Goal: Task Accomplishment & Management: Manage account settings

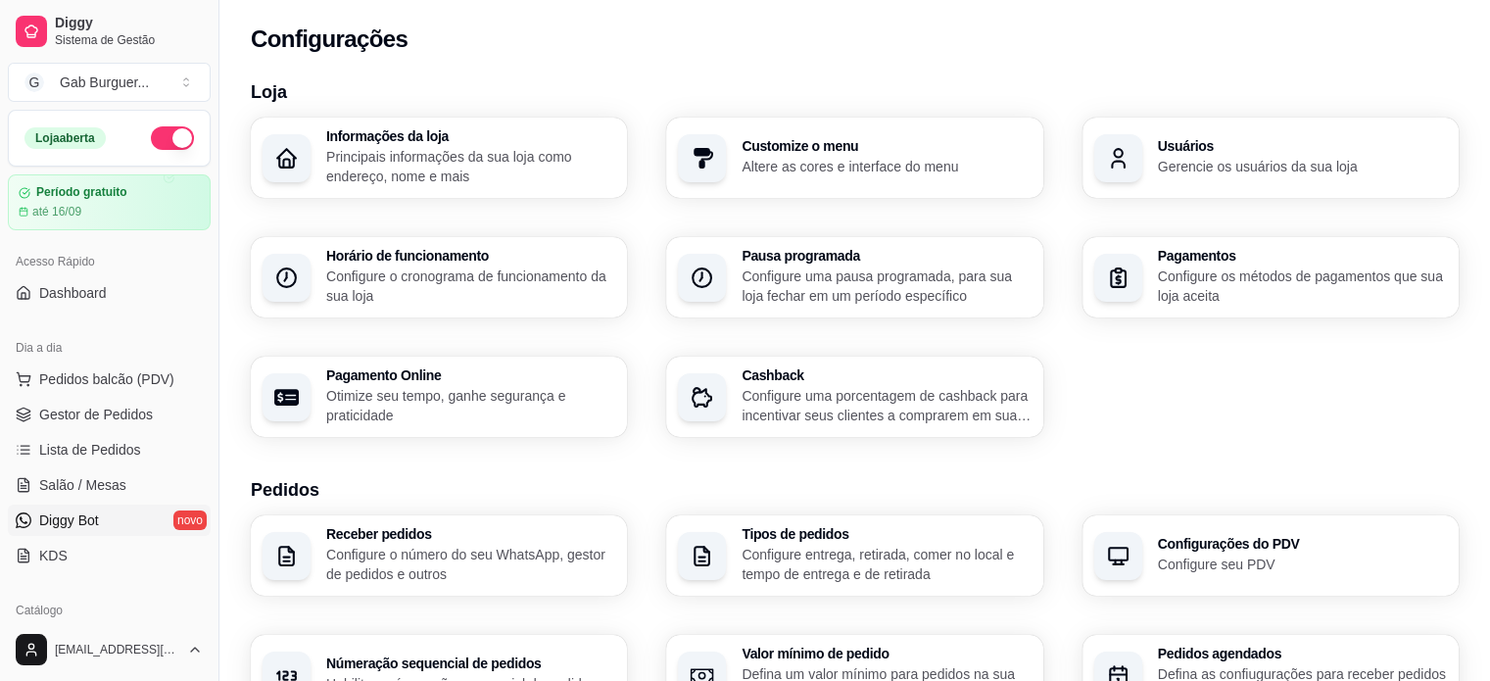
click at [81, 528] on span "Diggy Bot" at bounding box center [69, 520] width 60 height 20
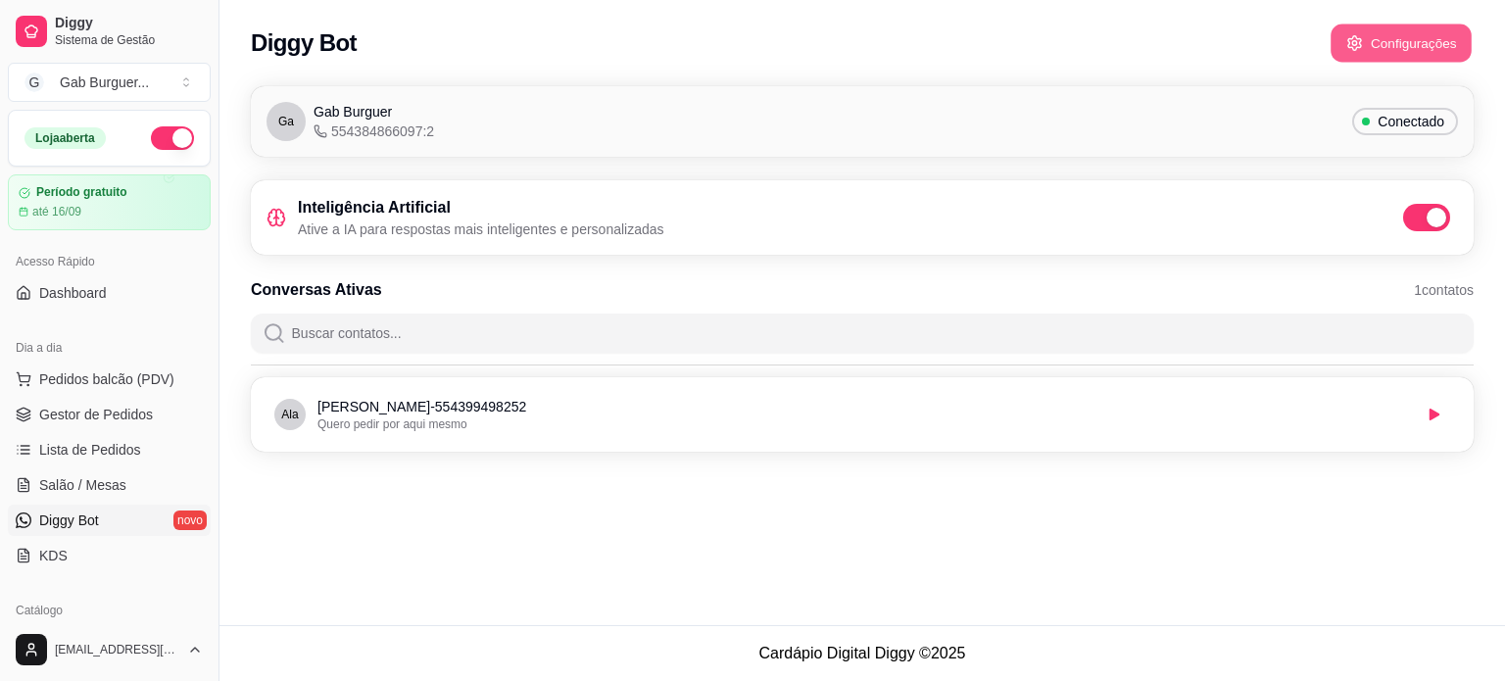
click at [1017, 37] on button "Configurações" at bounding box center [1400, 43] width 141 height 38
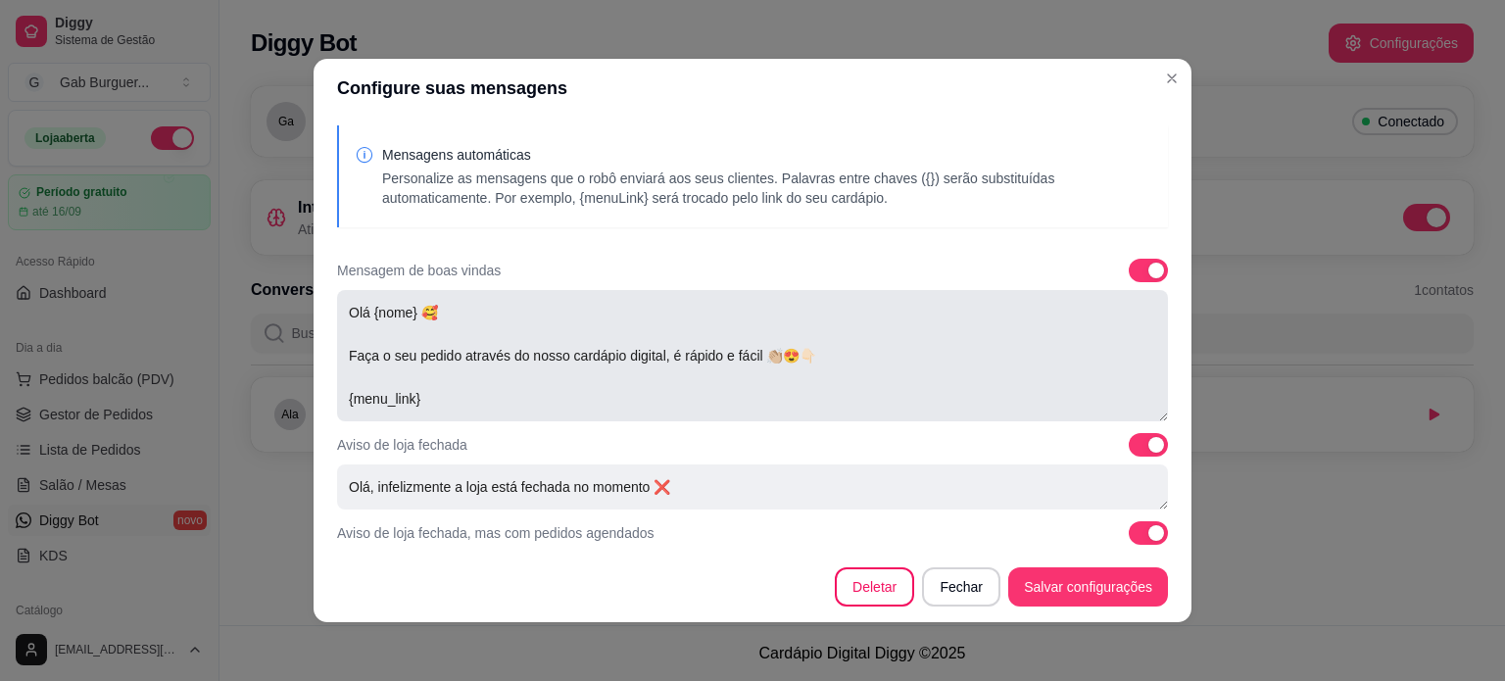
scroll to position [98, 0]
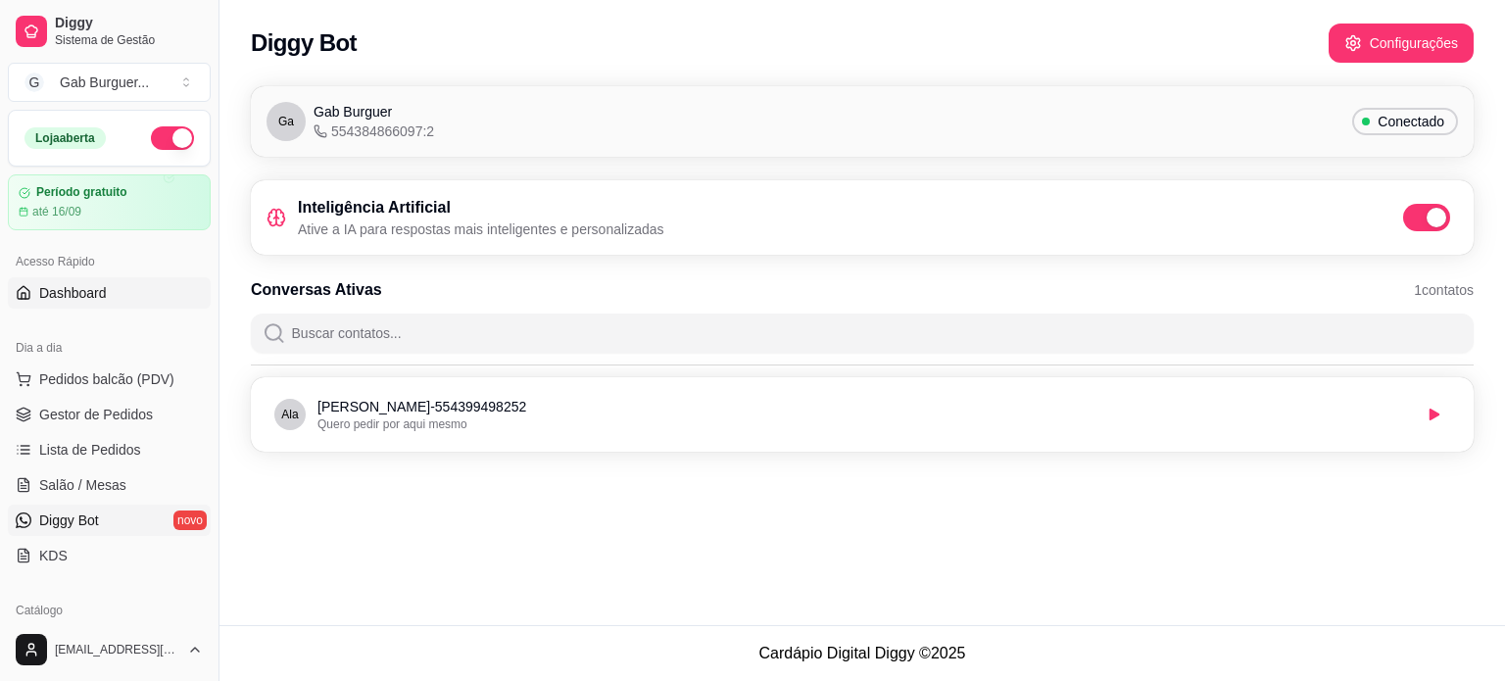
click at [115, 292] on link "Dashboard" at bounding box center [109, 292] width 203 height 31
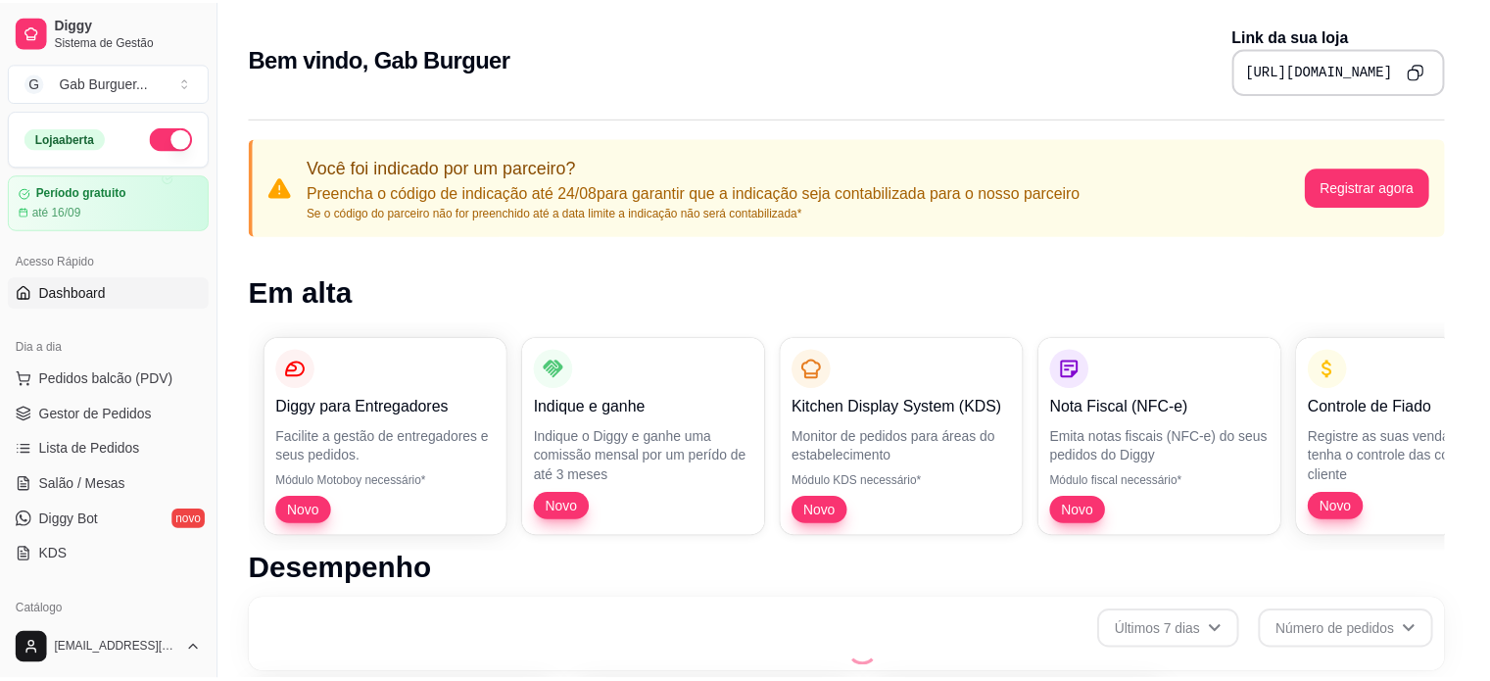
scroll to position [831, 0]
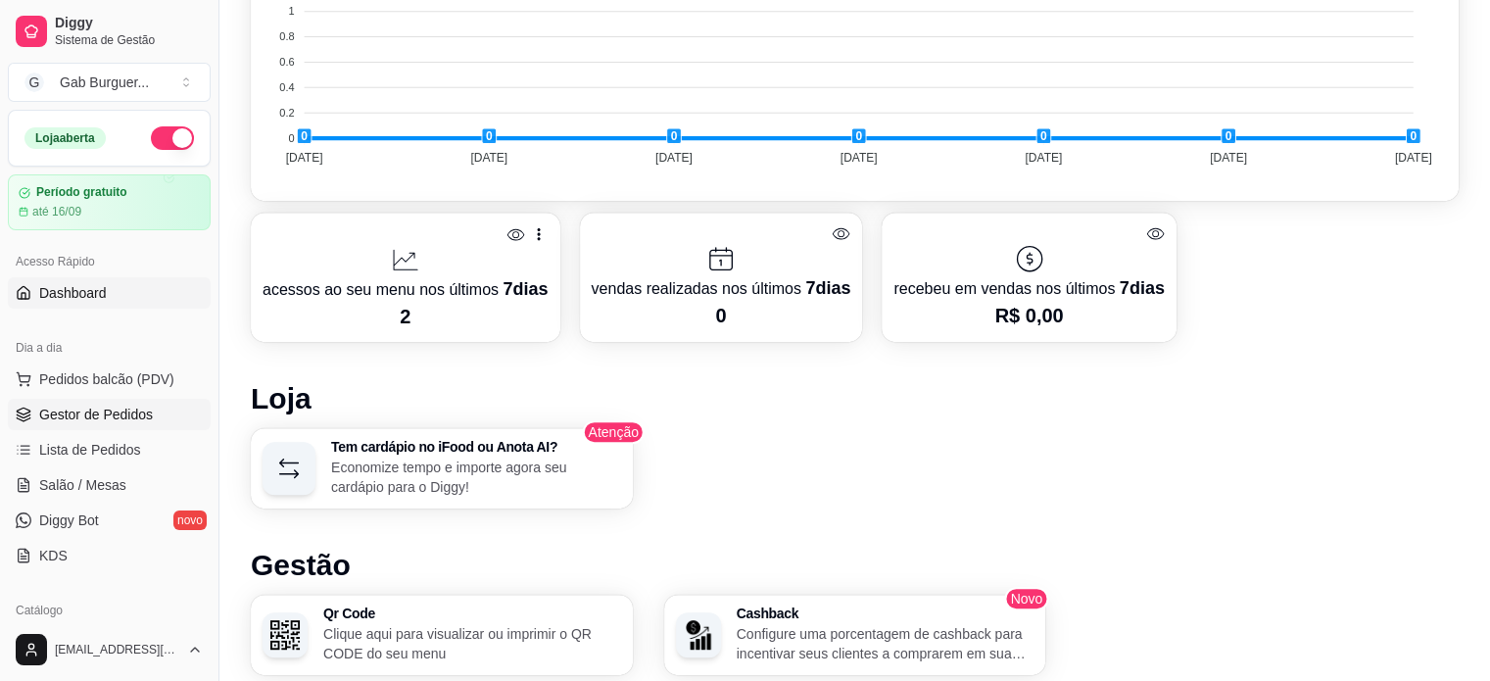
click at [130, 418] on span "Gestor de Pedidos" at bounding box center [96, 415] width 114 height 20
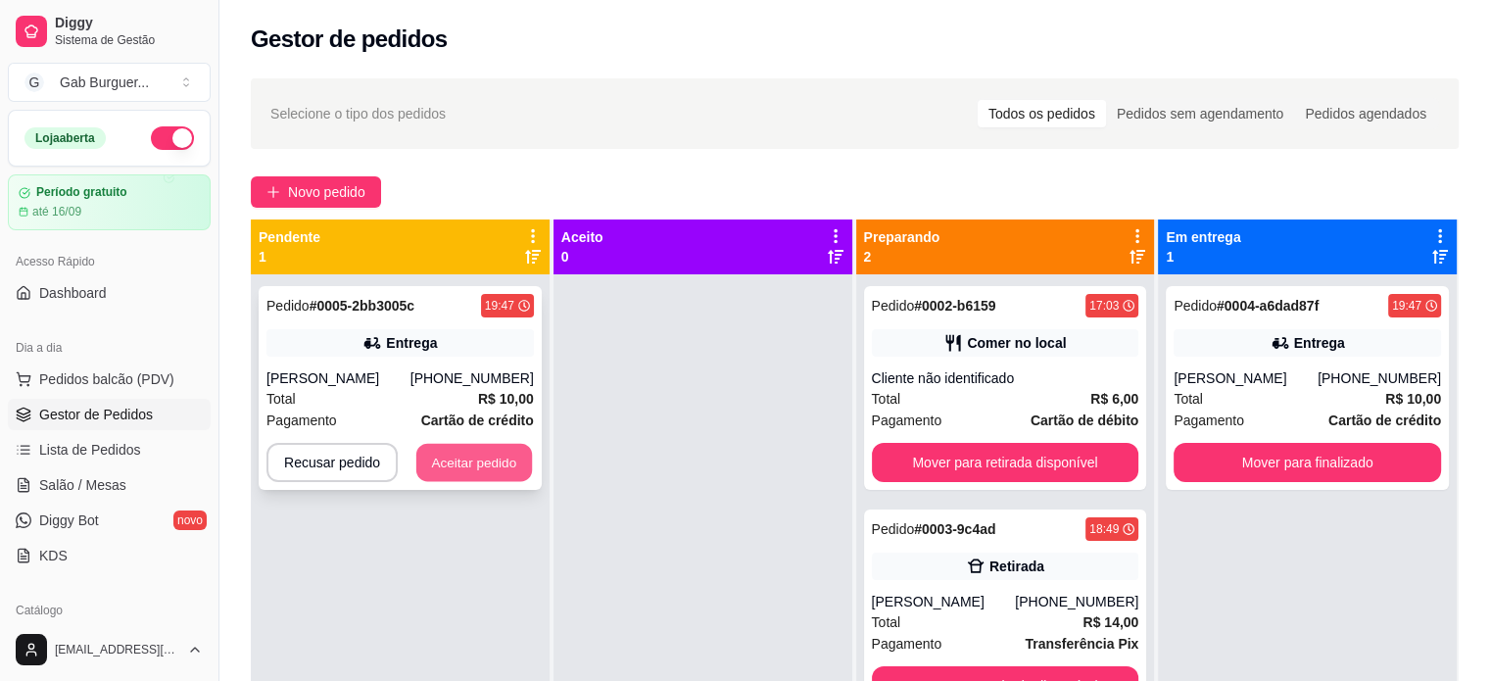
click at [506, 462] on button "Aceitar pedido" at bounding box center [474, 463] width 116 height 38
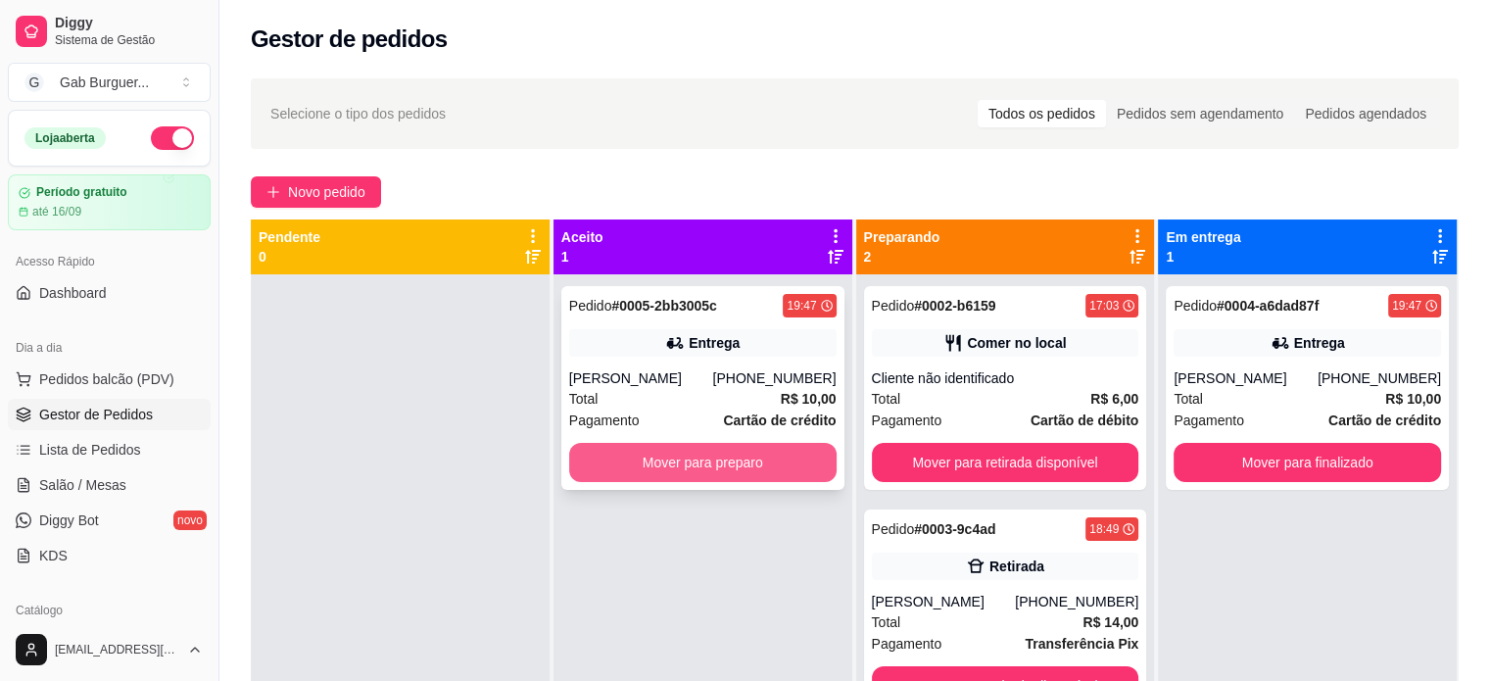
click at [753, 454] on button "Mover para preparo" at bounding box center [702, 462] width 267 height 39
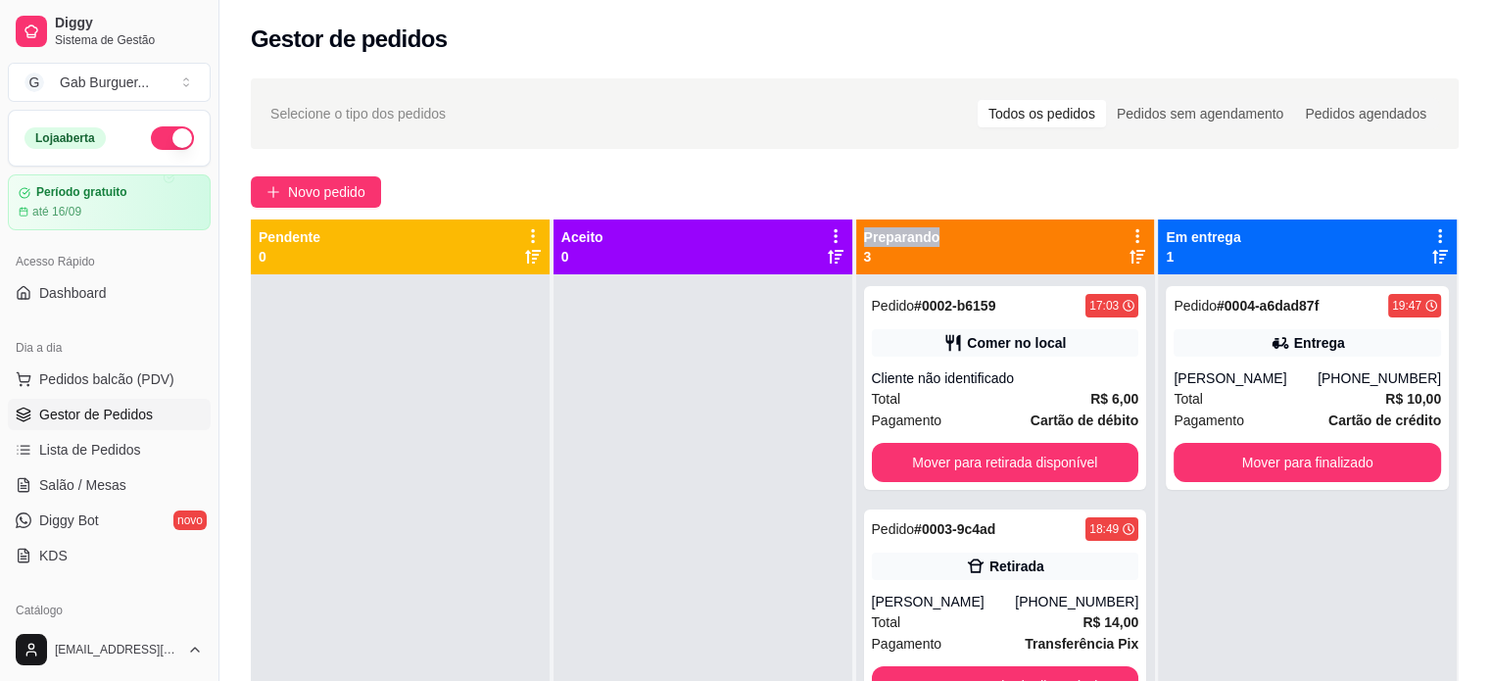
drag, startPoint x: 860, startPoint y: 235, endPoint x: 937, endPoint y: 232, distance: 77.4
click at [937, 232] on div "Preparando 3" at bounding box center [1005, 246] width 299 height 55
click at [943, 240] on div "Preparando 3" at bounding box center [1005, 246] width 283 height 39
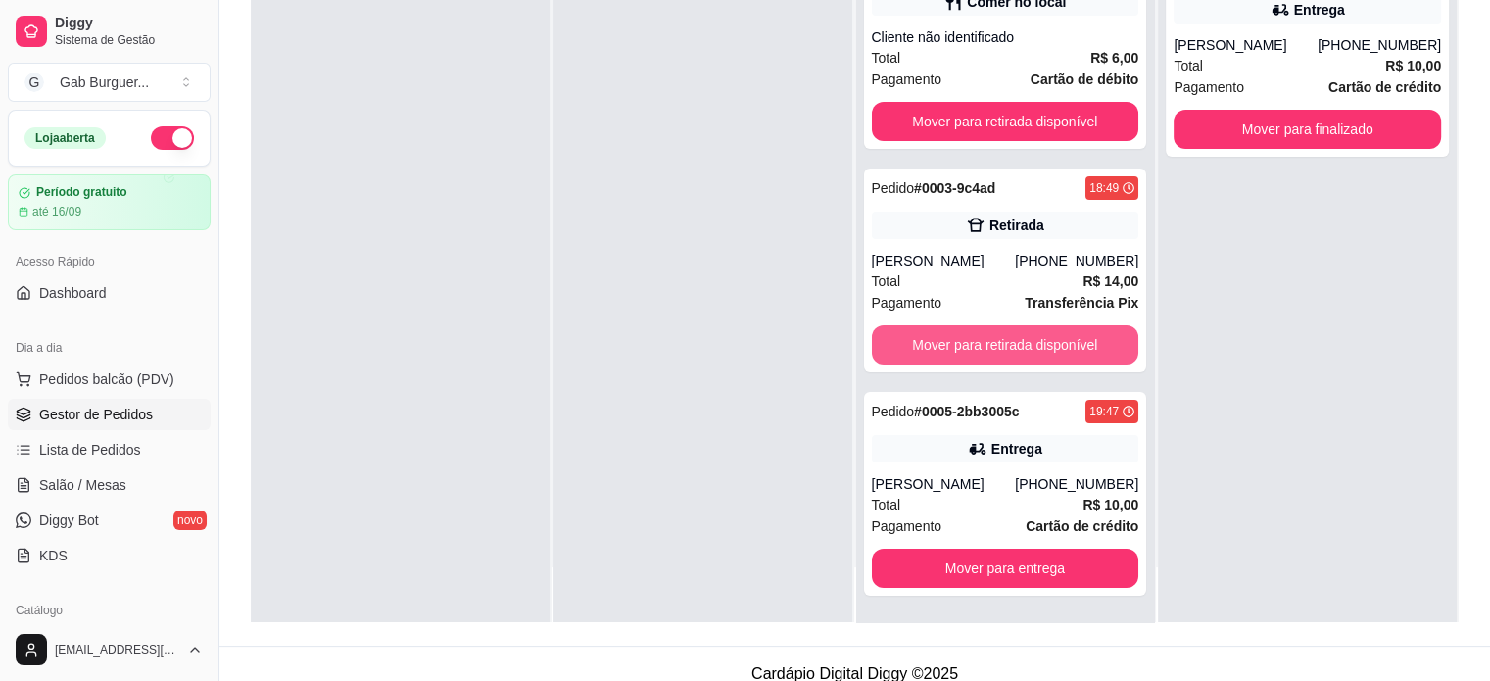
scroll to position [298, 0]
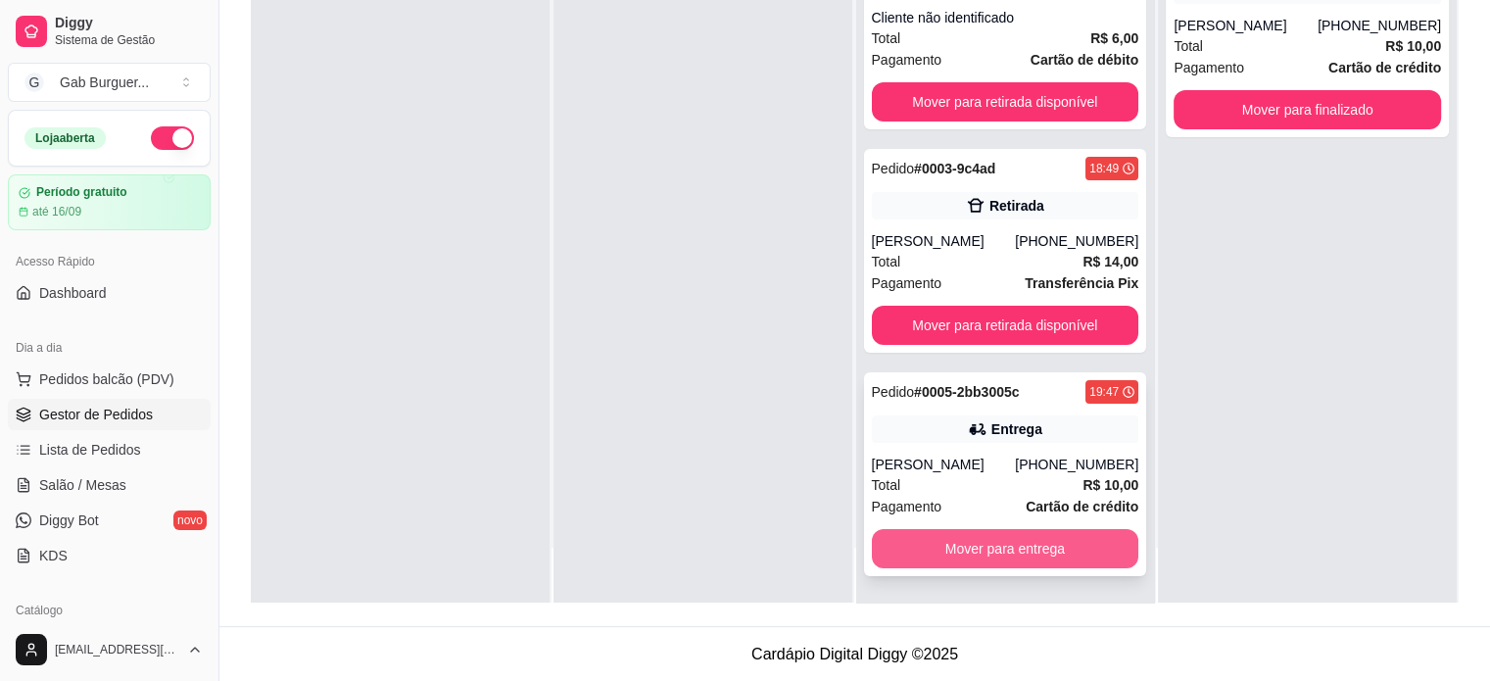
click at [950, 558] on button "Mover para entrega" at bounding box center [1005, 548] width 267 height 39
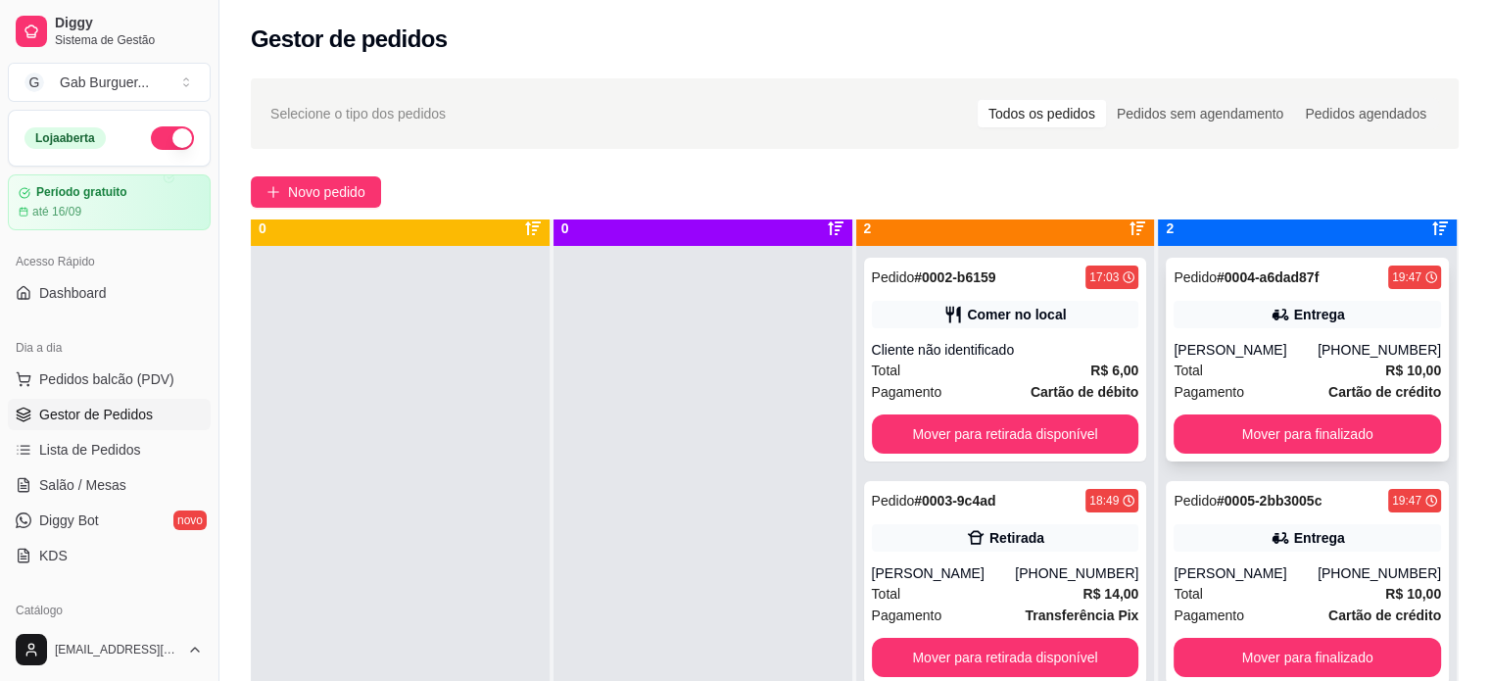
scroll to position [55, 0]
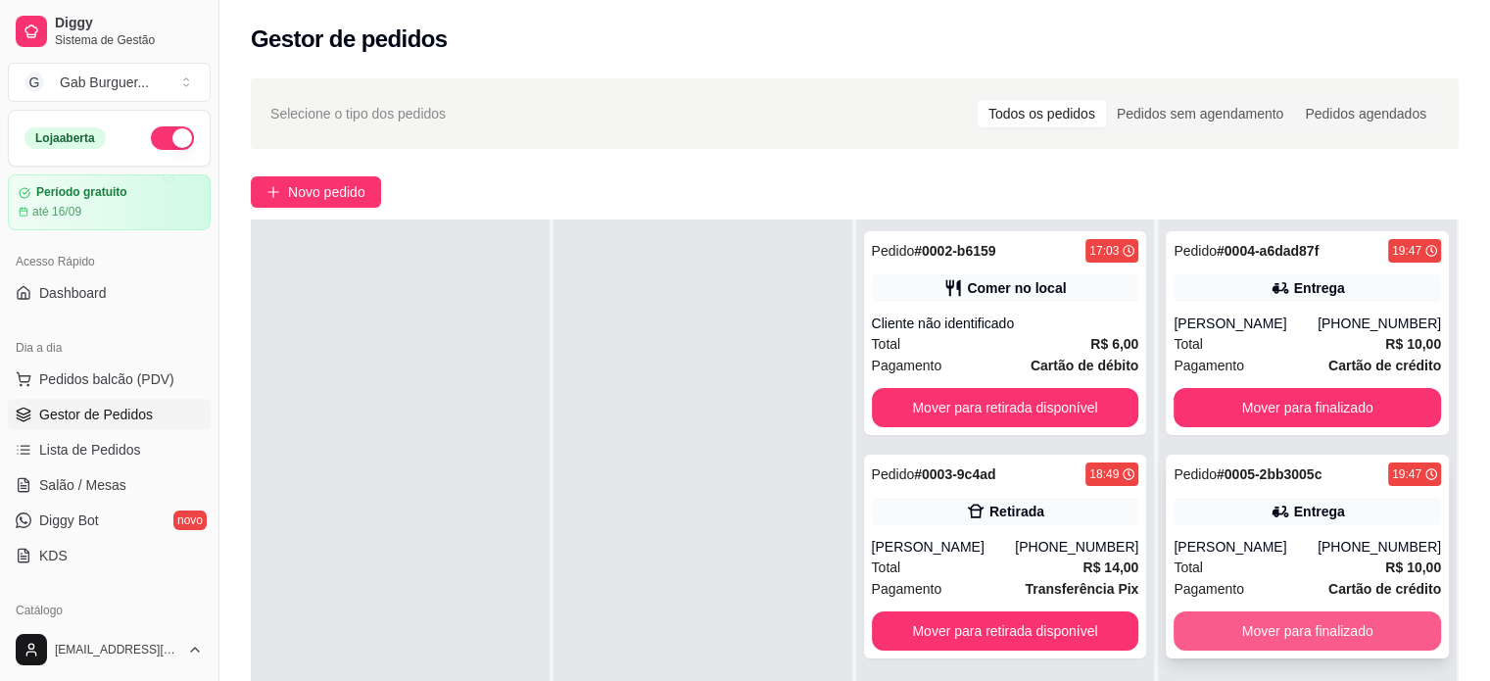
click at [1017, 633] on button "Mover para finalizado" at bounding box center [1306, 630] width 267 height 39
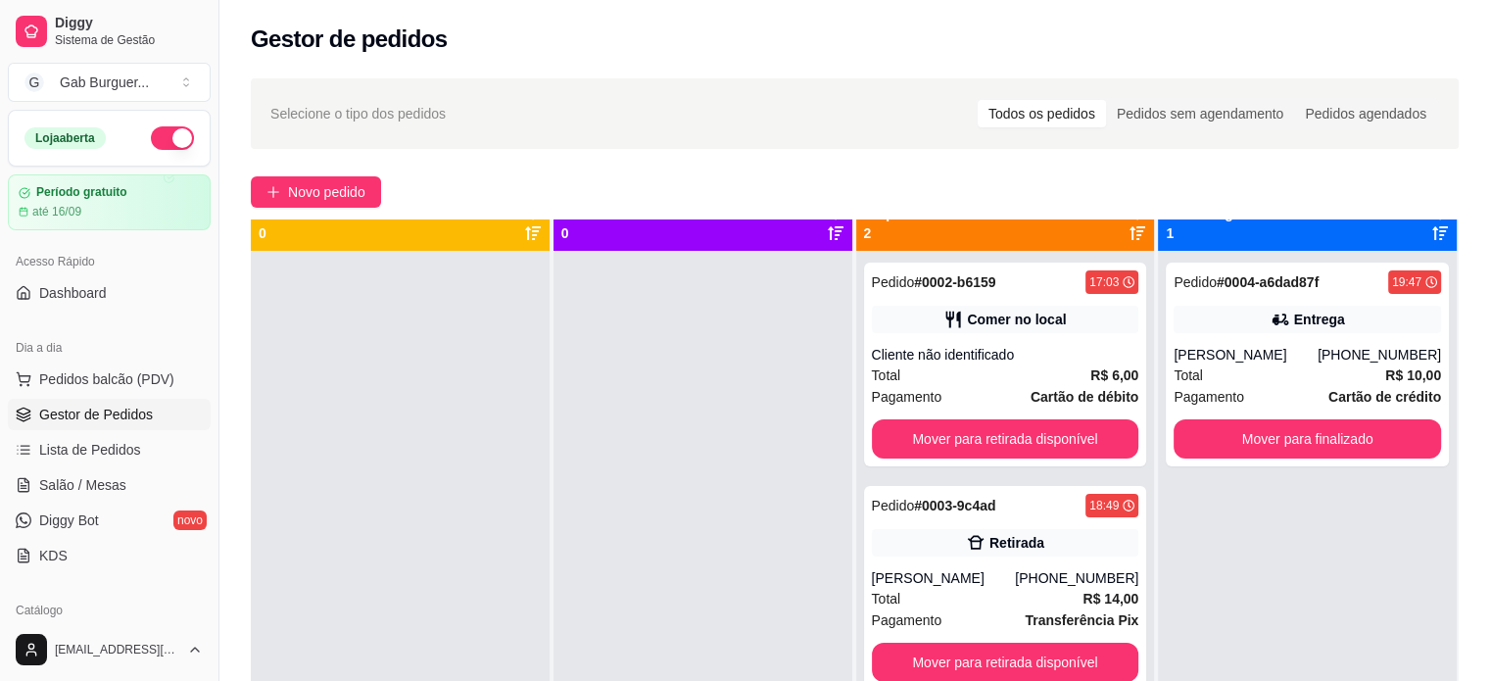
scroll to position [0, 0]
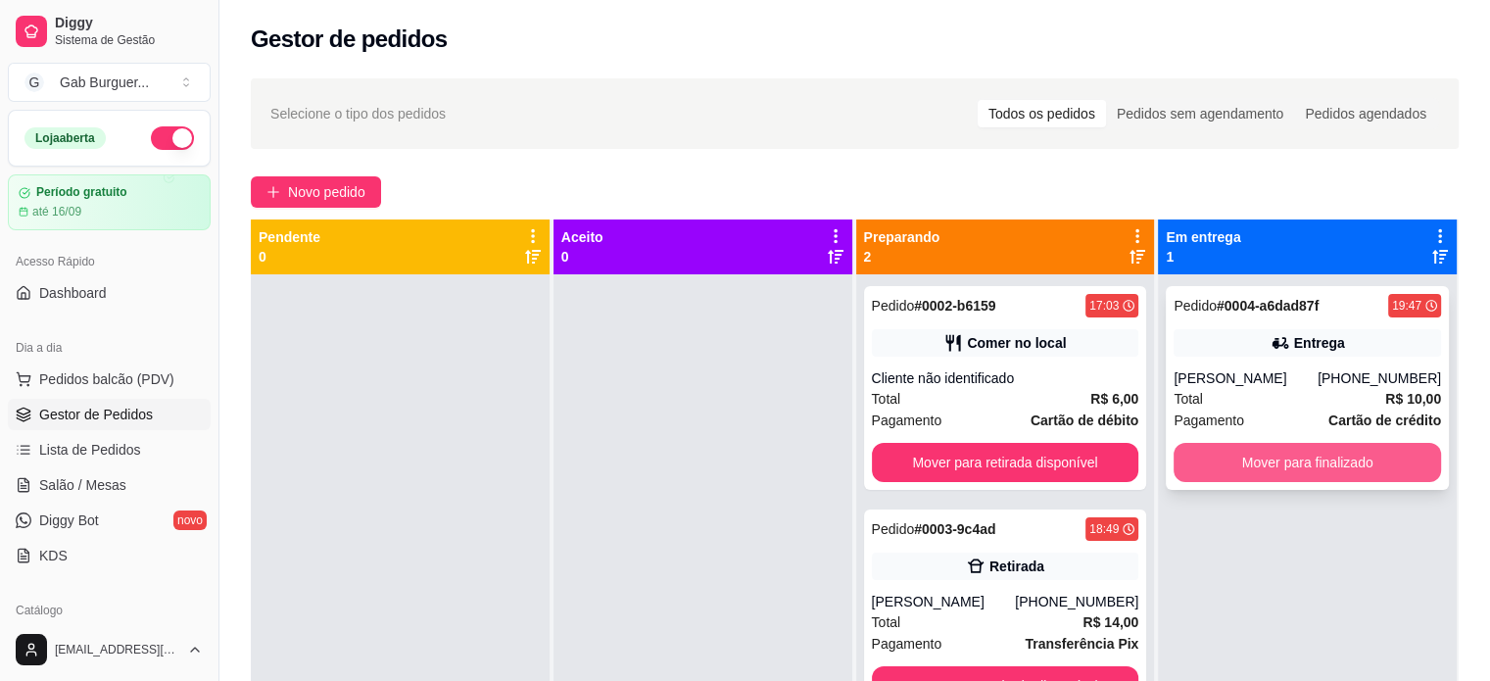
click at [1017, 458] on button "Mover para finalizado" at bounding box center [1306, 462] width 267 height 39
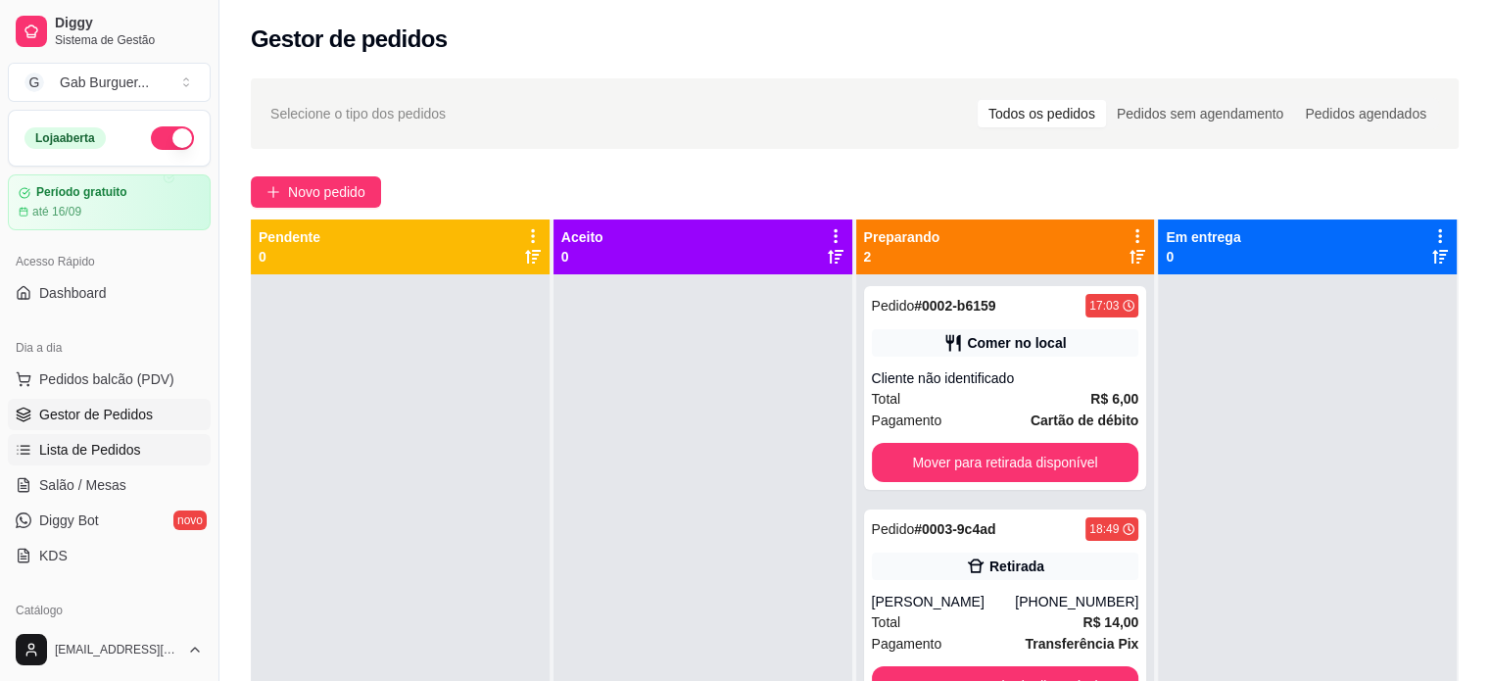
click at [133, 454] on span "Lista de Pedidos" at bounding box center [90, 450] width 102 height 20
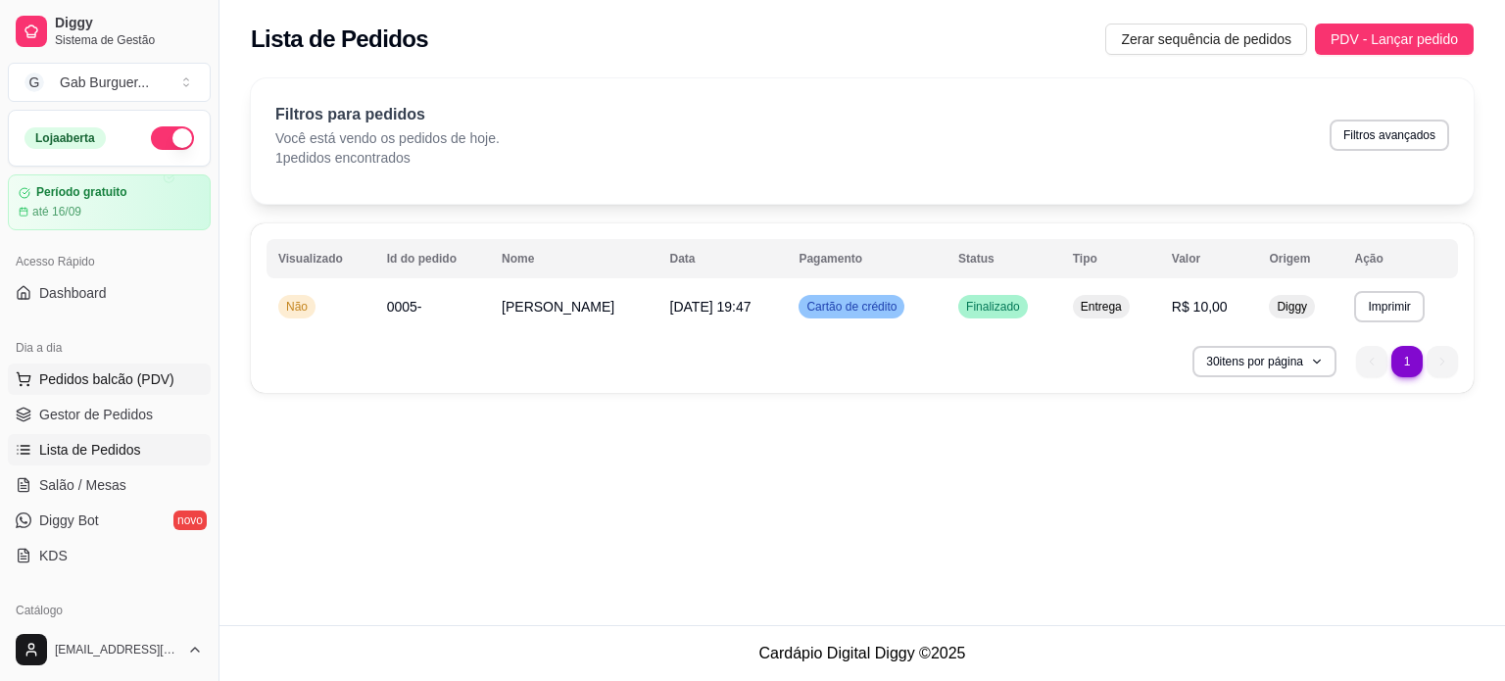
click at [122, 384] on span "Pedidos balcão (PDV)" at bounding box center [106, 379] width 135 height 20
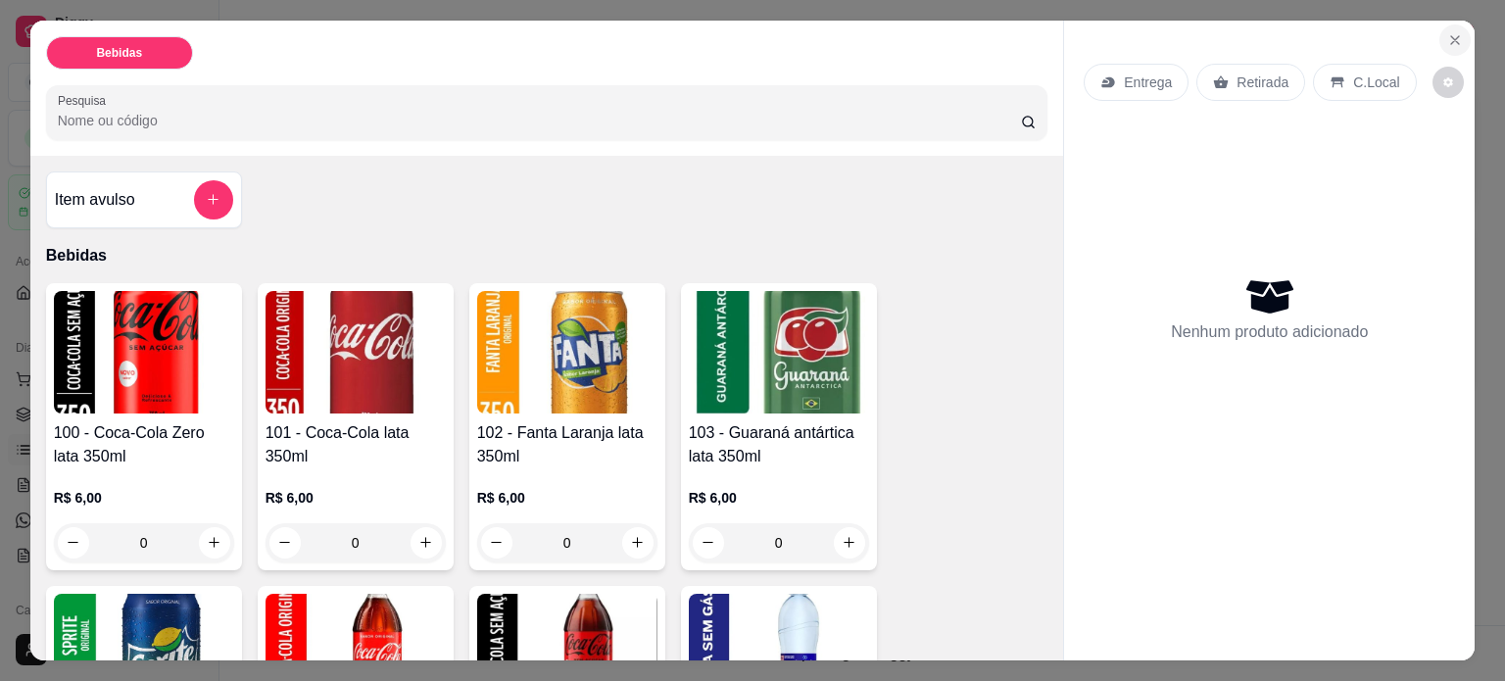
click at [1017, 32] on icon "Close" at bounding box center [1455, 40] width 16 height 16
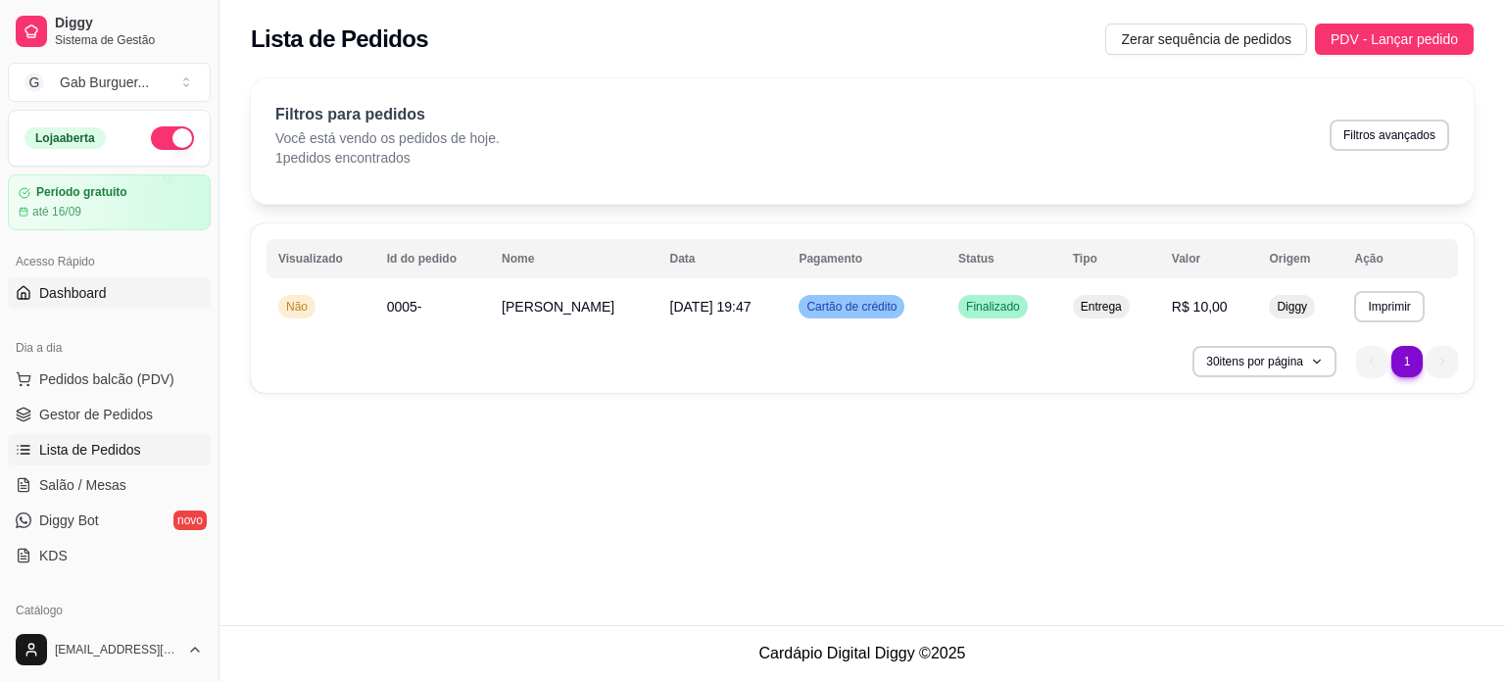
click at [106, 296] on link "Dashboard" at bounding box center [109, 292] width 203 height 31
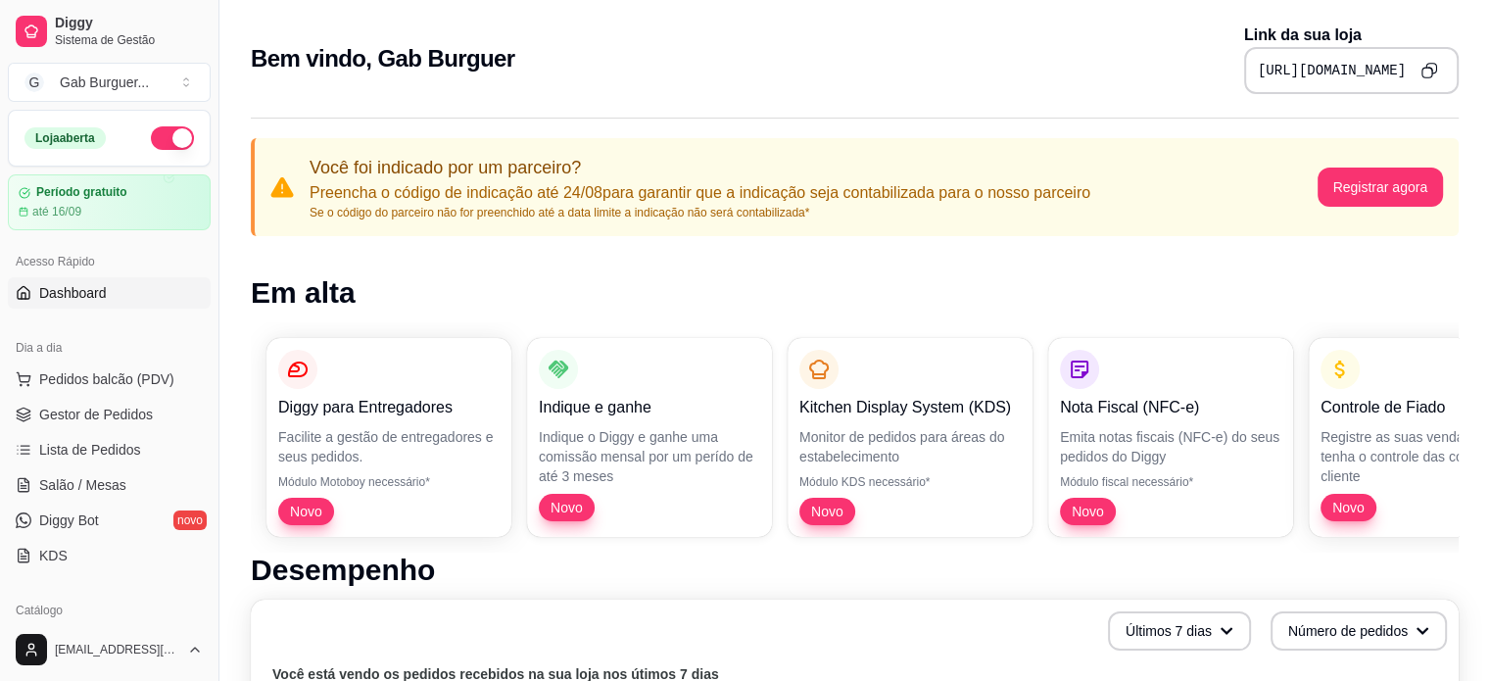
click at [1017, 66] on icon "Copy to clipboard" at bounding box center [1428, 70] width 17 height 17
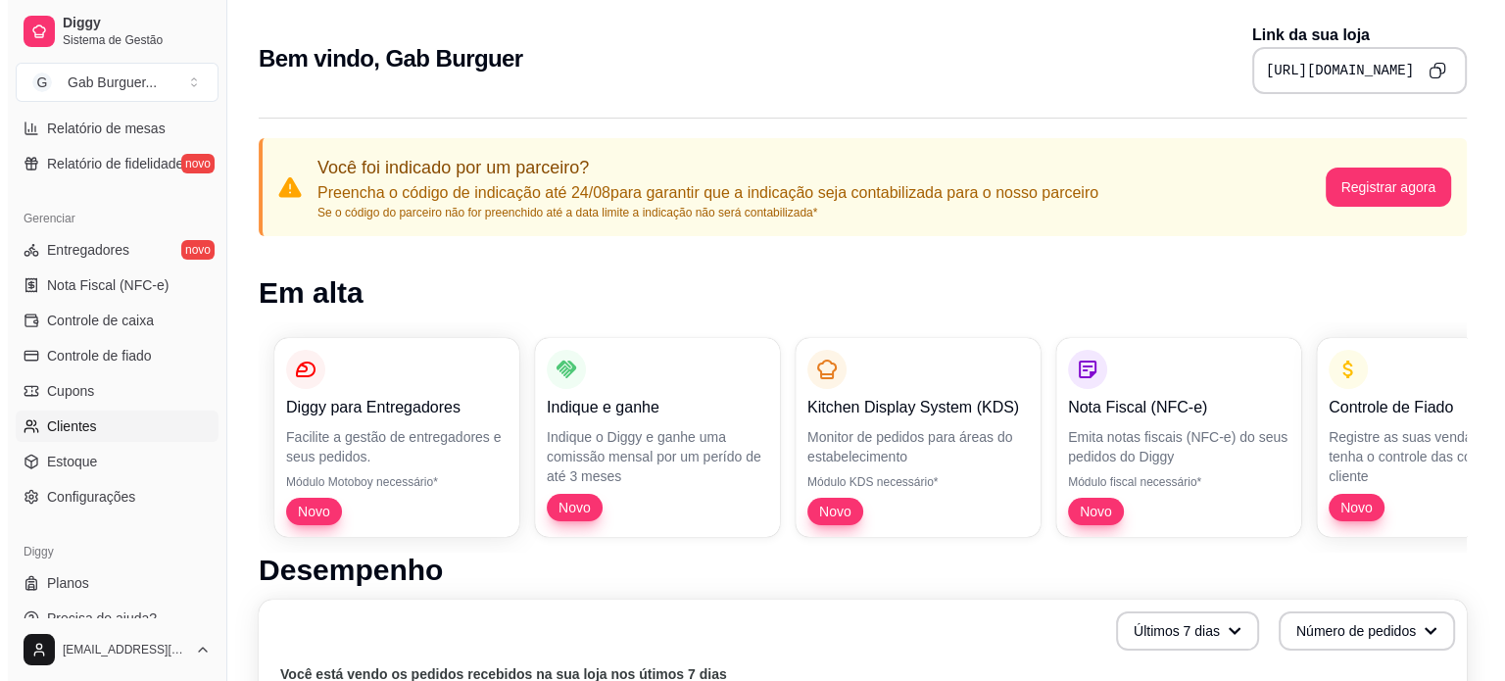
scroll to position [679, 0]
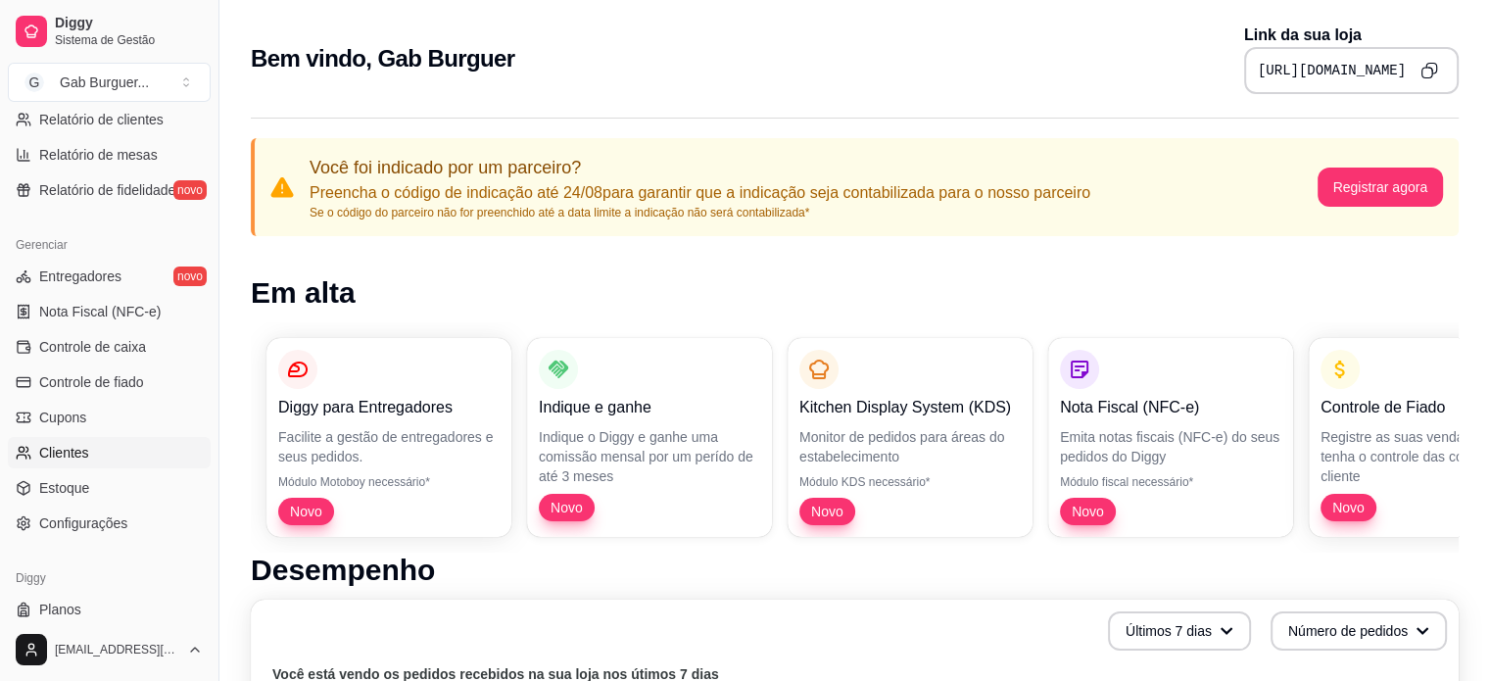
click at [79, 452] on span "Clientes" at bounding box center [64, 453] width 50 height 20
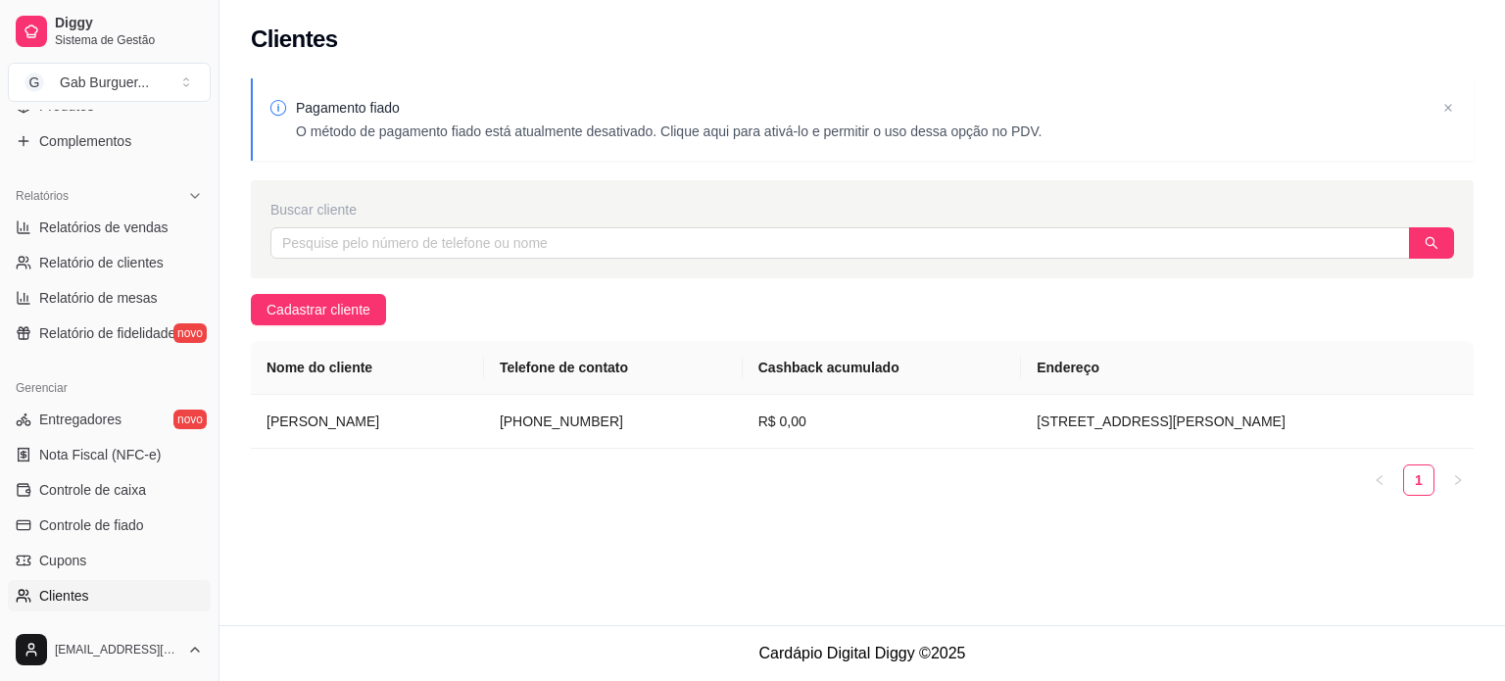
scroll to position [533, 0]
click at [121, 270] on span "Relatório de clientes" at bounding box center [101, 266] width 124 height 20
select select "30"
select select "HIGHEST_TOTAL_SPENT_WITH_ORDERS"
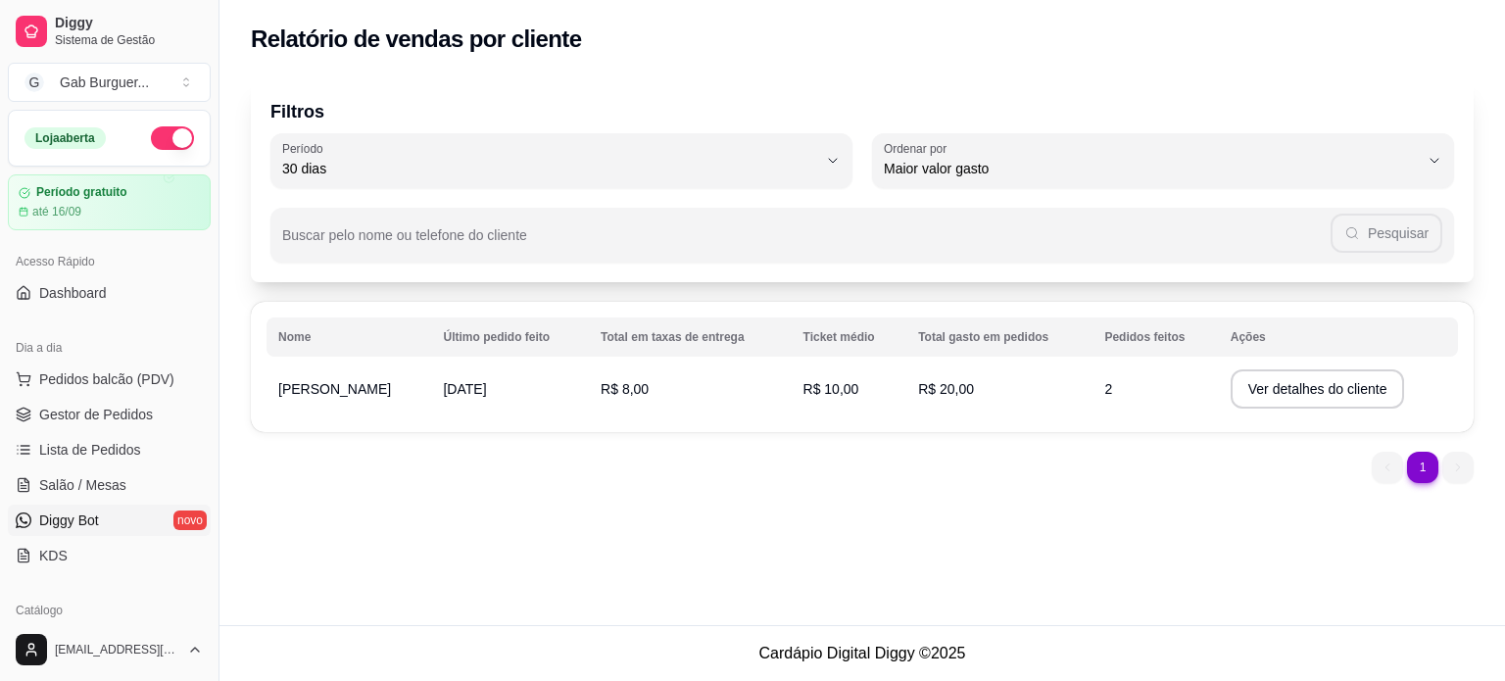
click at [106, 515] on link "Diggy Bot novo" at bounding box center [109, 519] width 203 height 31
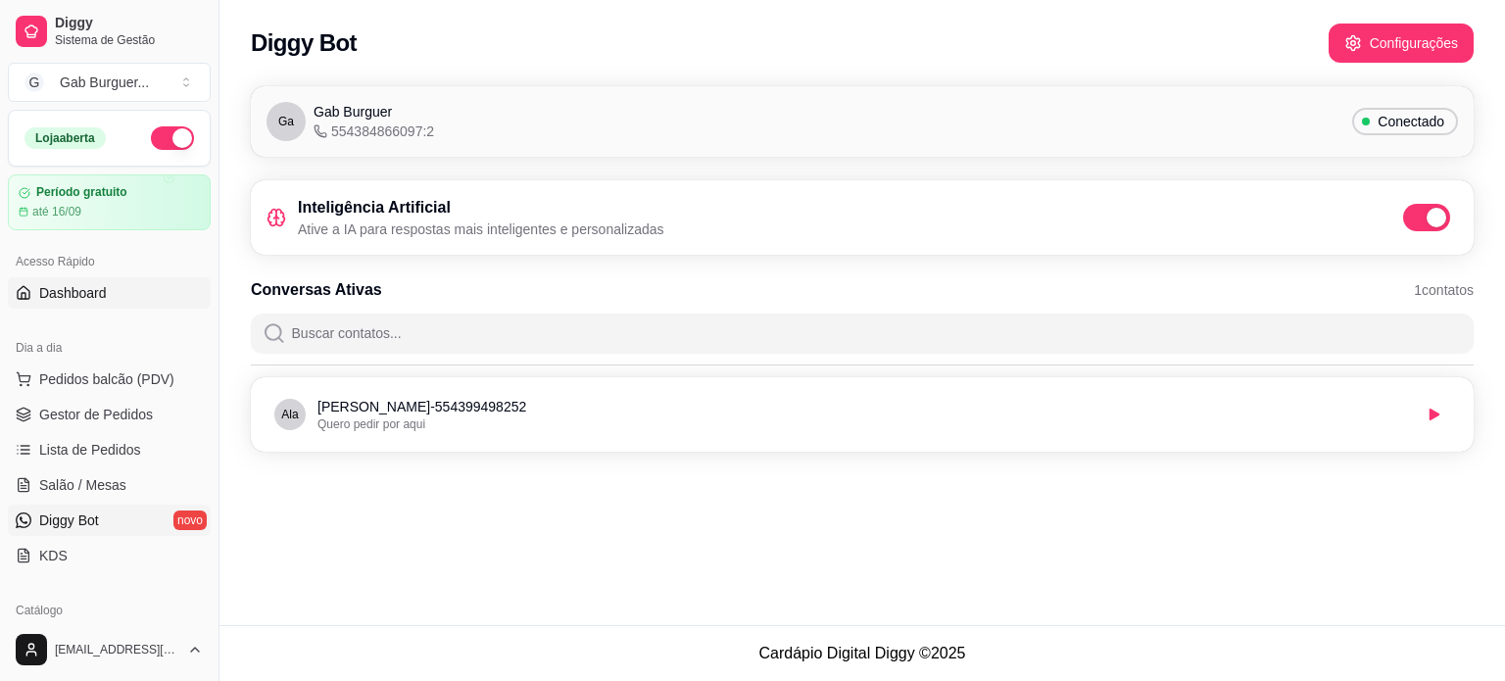
click at [67, 305] on link "Dashboard" at bounding box center [109, 292] width 203 height 31
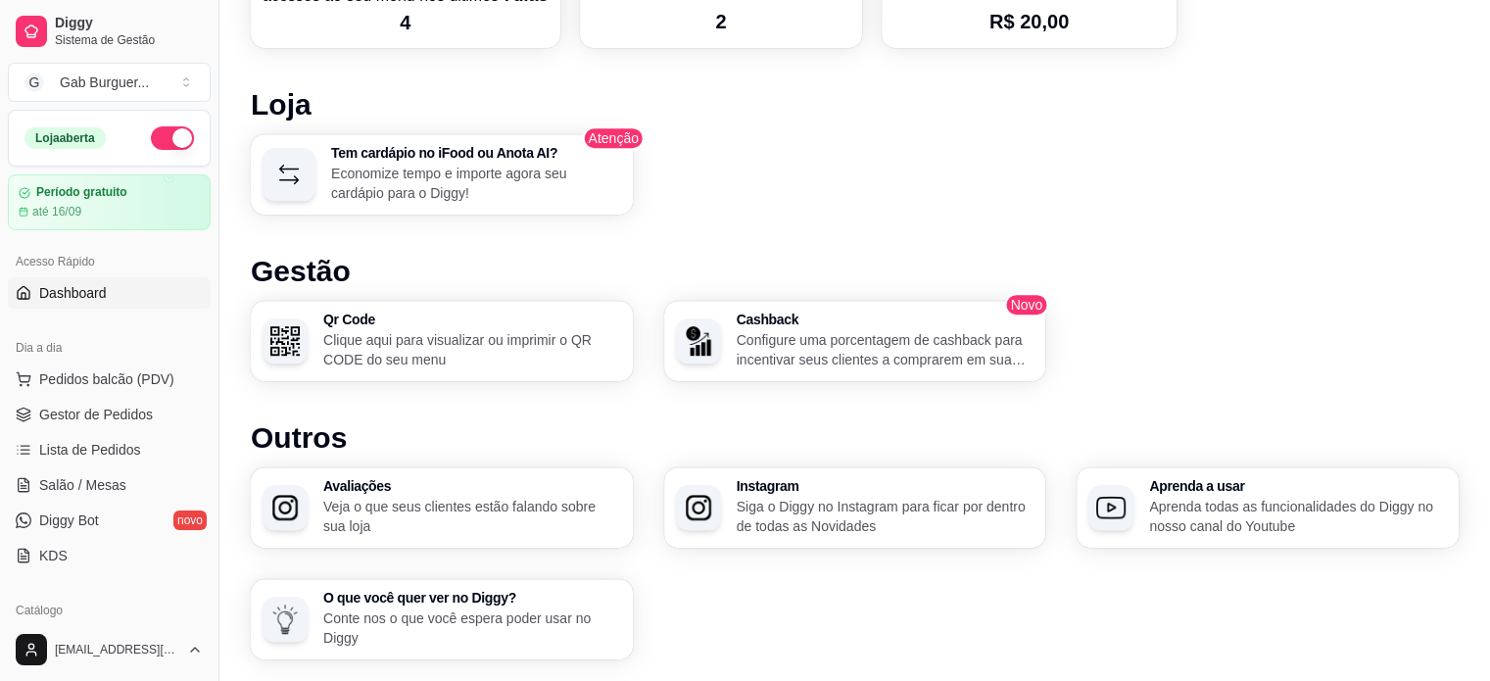
scroll to position [1125, 0]
click at [389, 508] on p "Veja o que seus clientes estão falando sobre sua loja" at bounding box center [471, 515] width 289 height 38
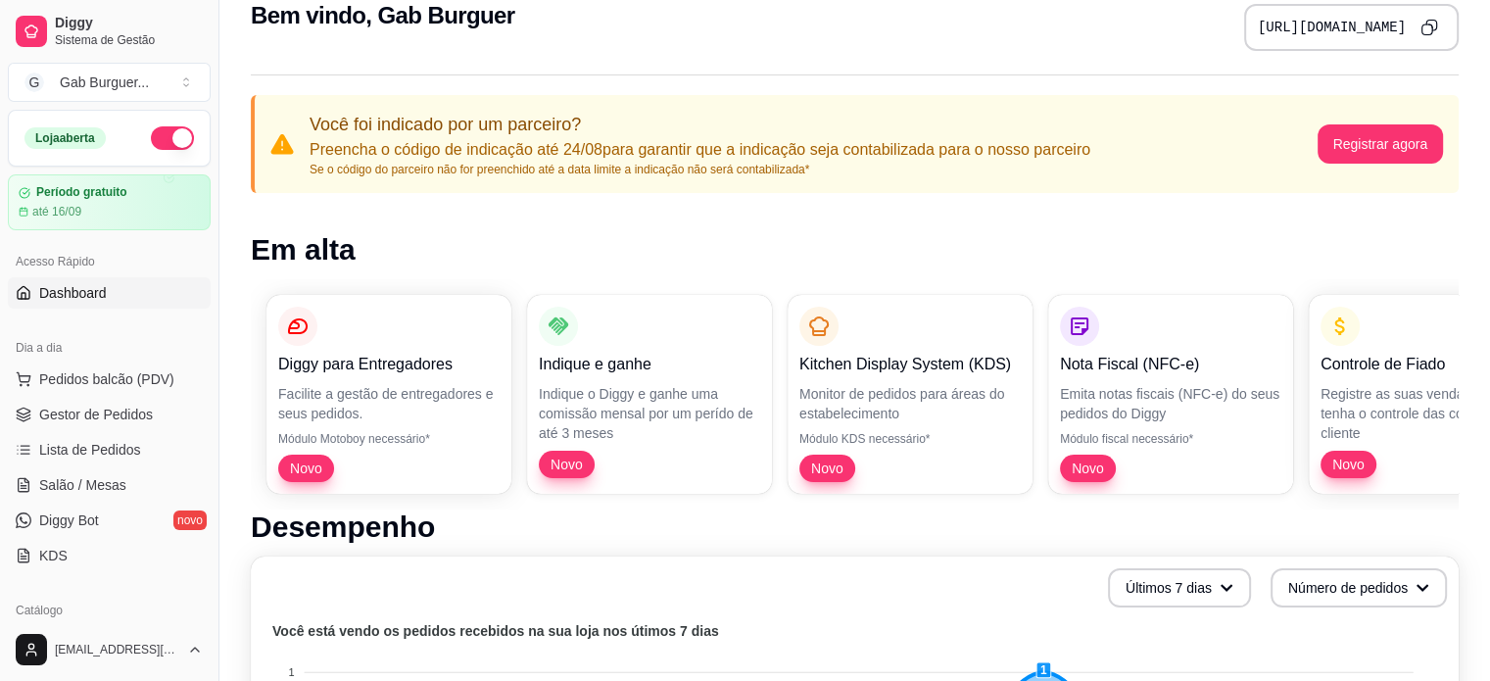
scroll to position [0, 0]
